Goal: Find specific fact: Find specific fact

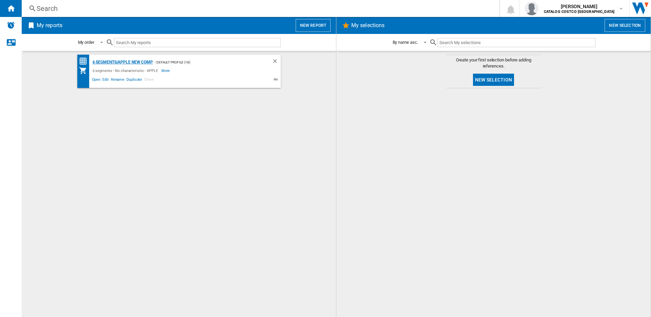
click at [137, 62] on div "6 segments/APPLE new comp" at bounding box center [122, 62] width 62 height 8
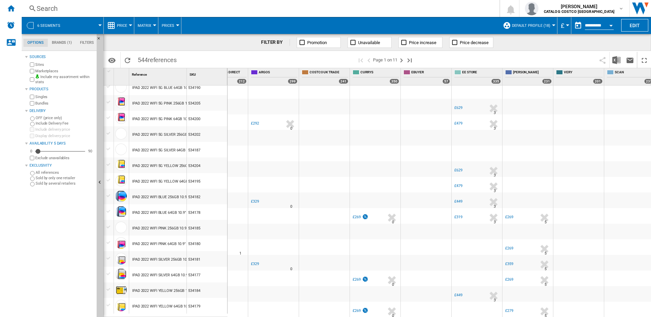
scroll to position [560, 0]
click at [408, 60] on ng-md-icon "Last page" at bounding box center [409, 60] width 8 height 8
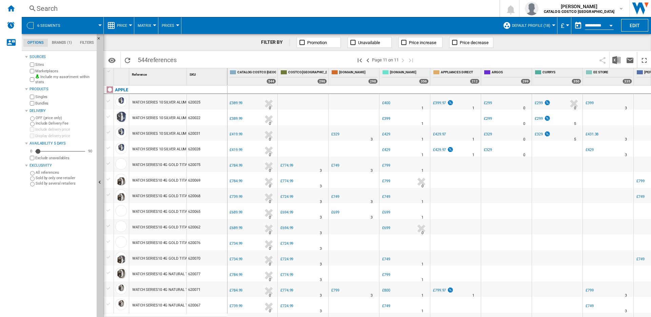
scroll to position [0, 139]
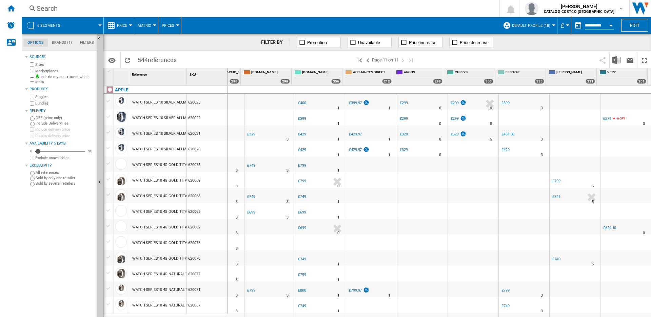
click at [197, 8] on div "Search" at bounding box center [259, 8] width 445 height 9
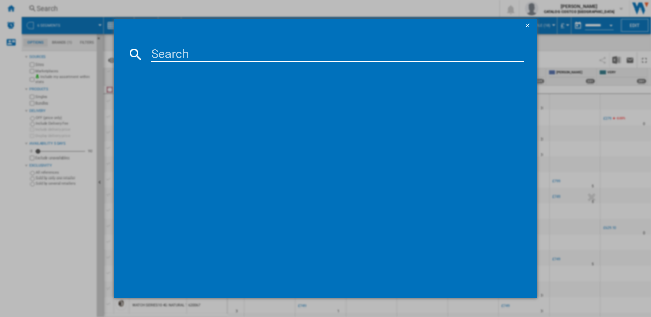
click at [210, 52] on input at bounding box center [337, 54] width 373 height 16
paste input "MX4E3QA"
type input "MX4E3QA"
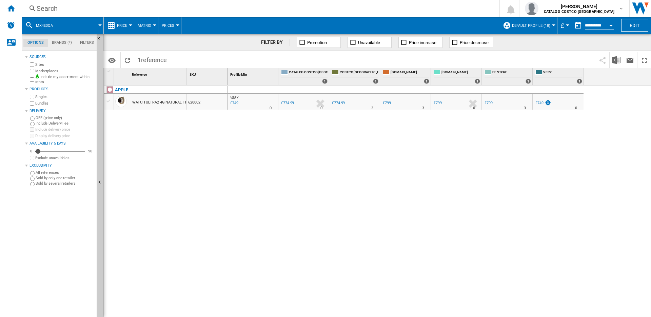
click at [541, 103] on div "£749" at bounding box center [539, 103] width 8 height 4
click at [49, 8] on div "Search" at bounding box center [259, 8] width 445 height 9
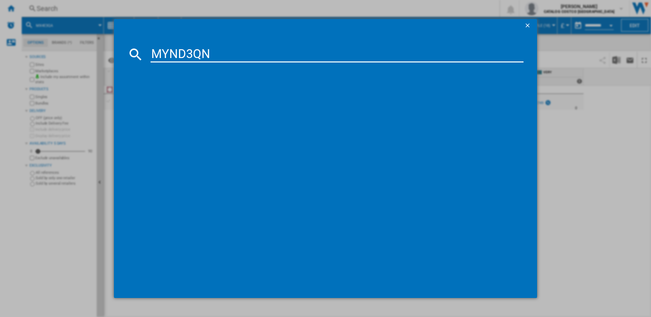
type input "MYND3QN"
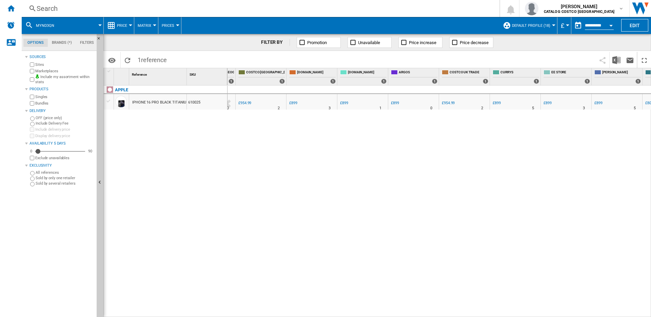
scroll to position [0, 136]
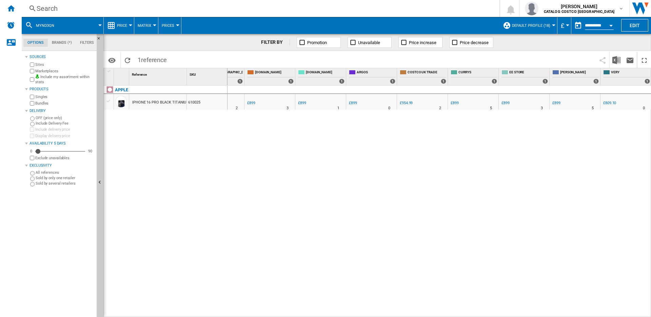
click at [609, 103] on div "£809.10" at bounding box center [609, 103] width 13 height 4
click at [286, 6] on div "Search" at bounding box center [259, 8] width 445 height 9
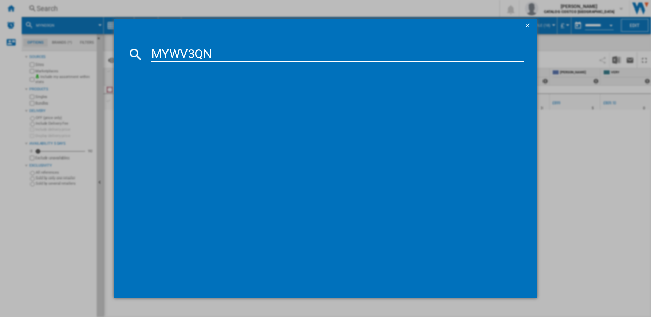
type input "MYWV3QN"
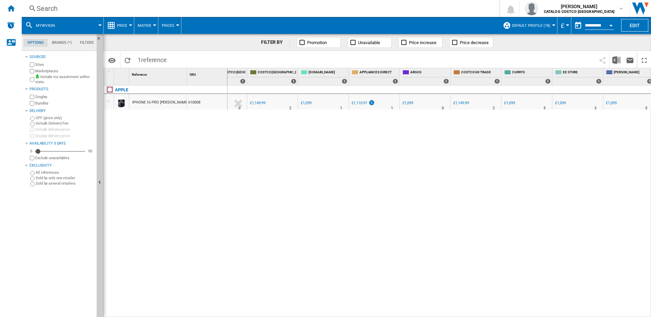
scroll to position [0, 136]
